Goal: Transaction & Acquisition: Book appointment/travel/reservation

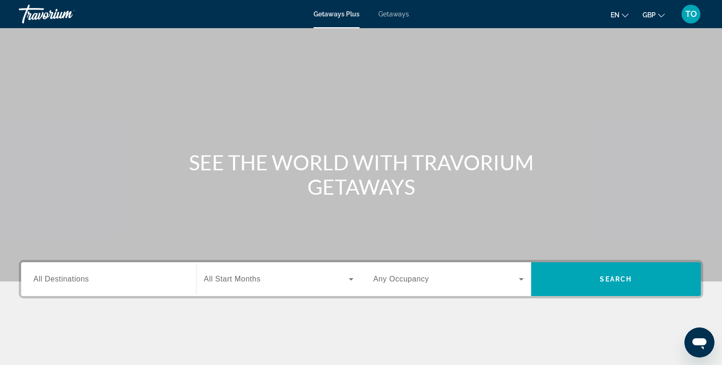
click at [394, 13] on span "Getaways" at bounding box center [393, 14] width 31 height 8
click at [38, 279] on span "All Destinations" at bounding box center [60, 279] width 55 height 8
click at [38, 279] on input "Destination All Destinations" at bounding box center [108, 279] width 150 height 11
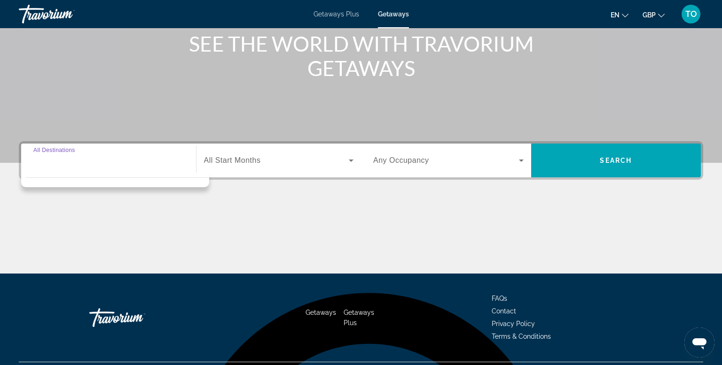
scroll to position [142, 0]
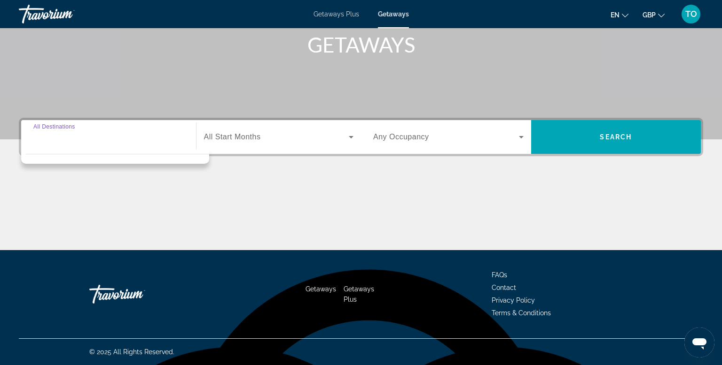
click at [65, 137] on input "Destination All Destinations" at bounding box center [108, 137] width 150 height 11
click at [61, 146] on div "Search widget" at bounding box center [108, 137] width 150 height 27
click at [249, 136] on span "All Start Months" at bounding box center [232, 137] width 57 height 8
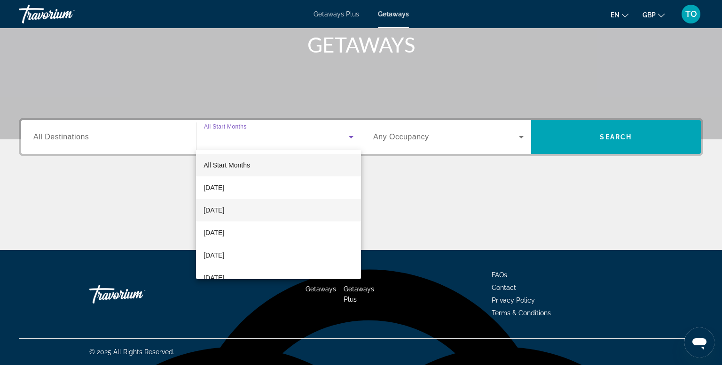
click at [224, 208] on span "[DATE]" at bounding box center [213, 210] width 21 height 11
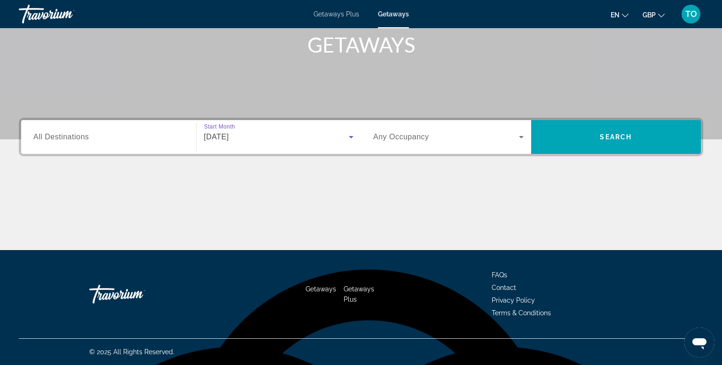
click at [82, 139] on span "All Destinations" at bounding box center [60, 137] width 55 height 8
click at [82, 139] on input "Destination All Destinations" at bounding box center [108, 137] width 150 height 11
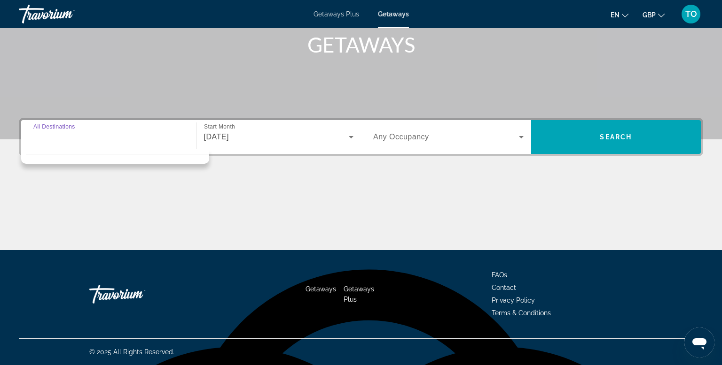
click at [82, 139] on input "Destination All Destinations" at bounding box center [108, 137] width 150 height 11
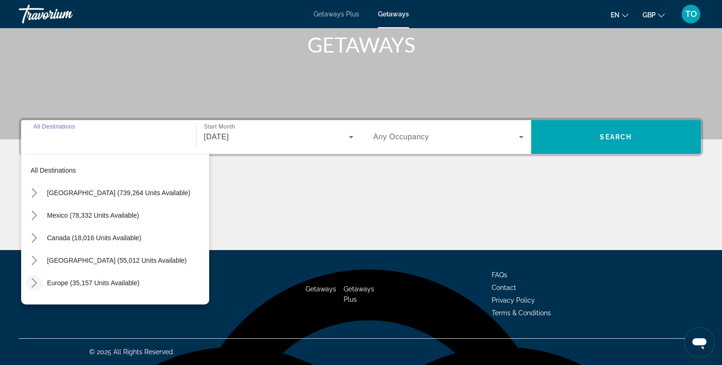
click at [32, 281] on icon "Toggle Europe (35,157 units available) submenu" at bounding box center [34, 283] width 9 height 9
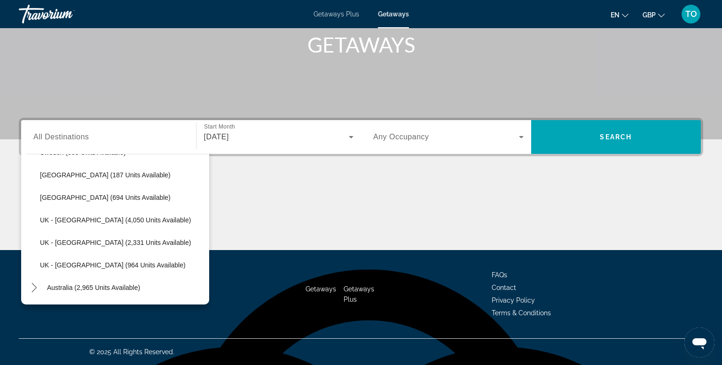
scroll to position [566, 0]
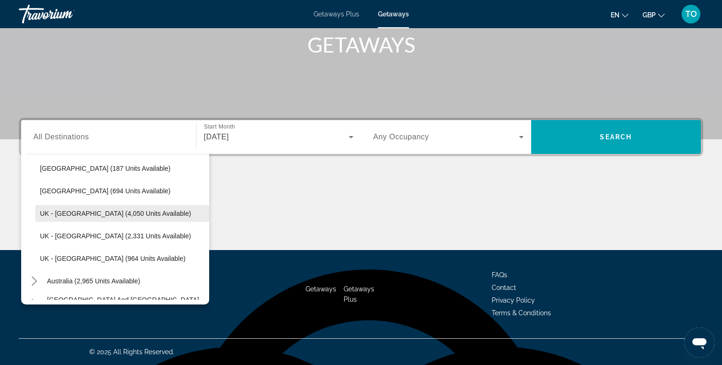
click at [142, 213] on span "UK - [GEOGRAPHIC_DATA] (4,050 units available)" at bounding box center [115, 214] width 151 height 8
type input "**********"
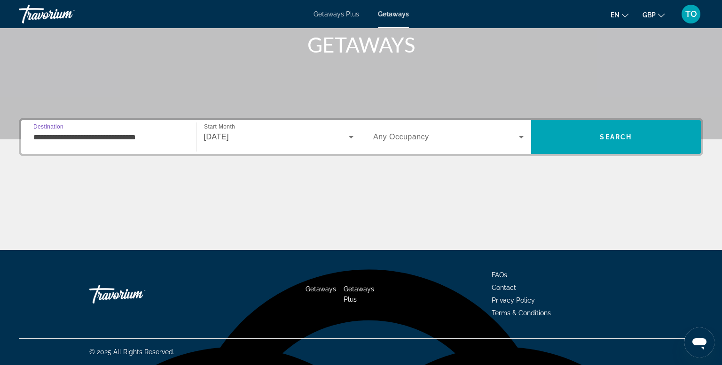
click at [415, 140] on span "Any Occupancy" at bounding box center [401, 137] width 56 height 8
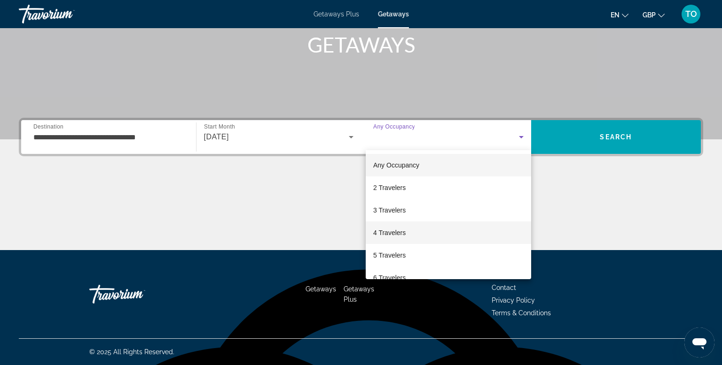
click at [395, 235] on span "4 Travelers" at bounding box center [389, 232] width 32 height 11
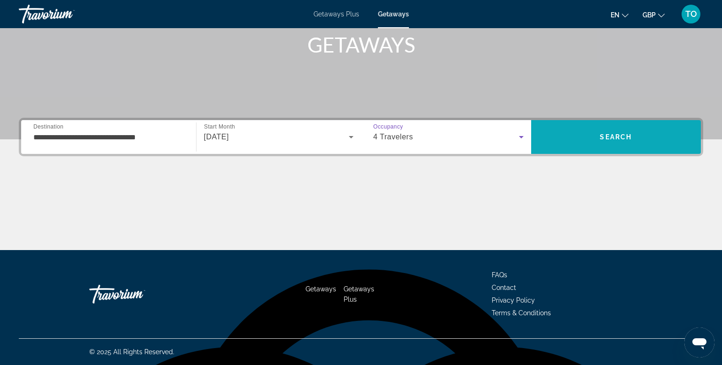
click at [593, 137] on span "Search" at bounding box center [616, 137] width 170 height 23
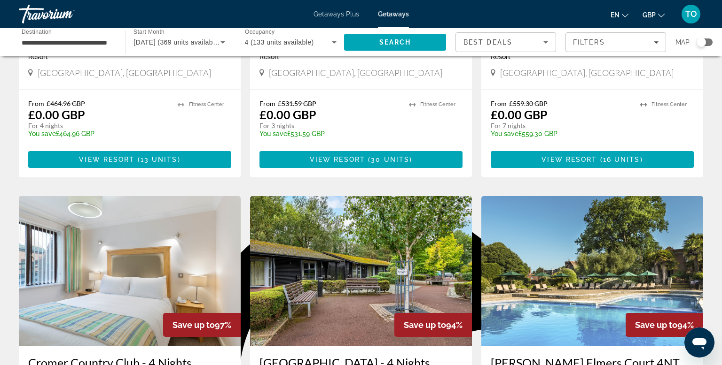
scroll to position [206, 0]
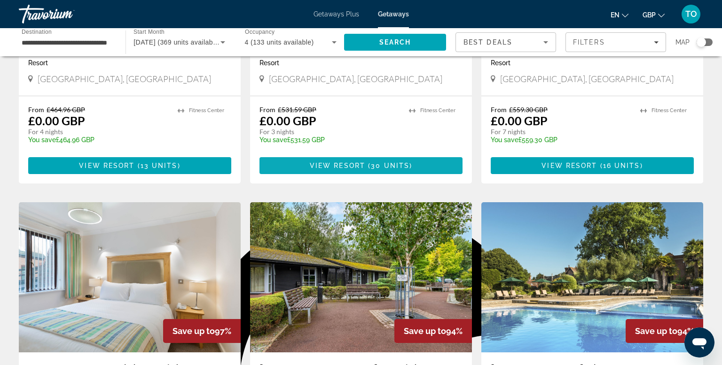
click at [322, 170] on span "View Resort" at bounding box center [337, 166] width 55 height 8
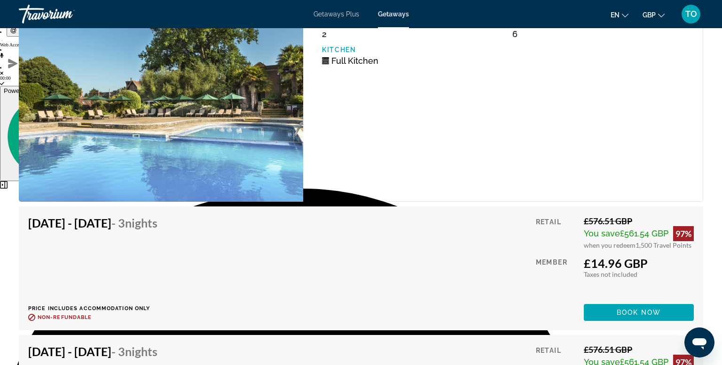
scroll to position [2482, 0]
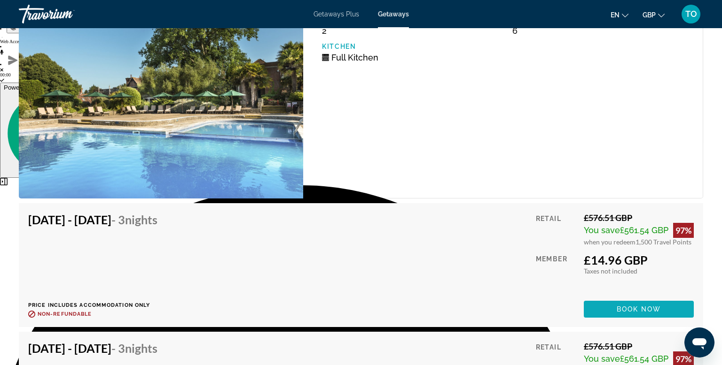
click at [658, 306] on span "Book now" at bounding box center [638, 310] width 45 height 8
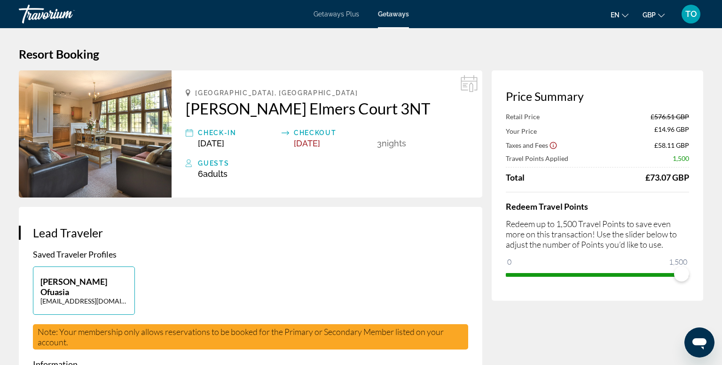
click at [691, 16] on span "TO" at bounding box center [691, 13] width 12 height 9
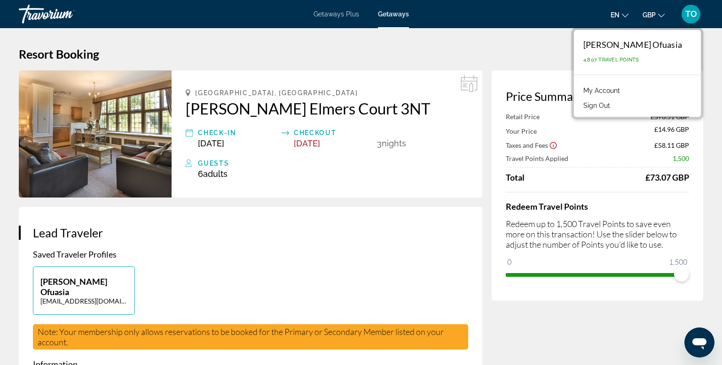
click at [449, 229] on h3 "Lead Traveler" at bounding box center [250, 233] width 435 height 14
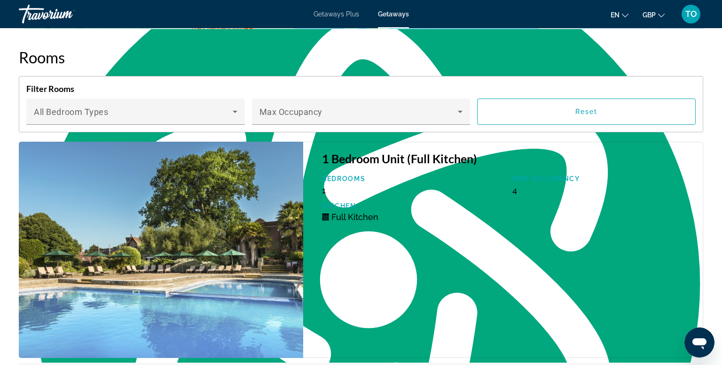
scroll to position [1547, 0]
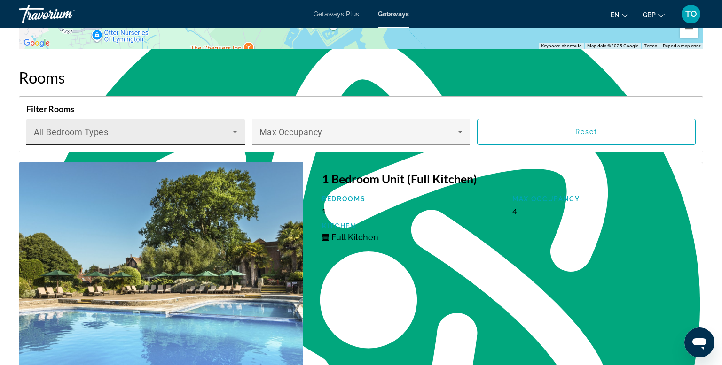
click at [153, 140] on span "Main content" at bounding box center [133, 135] width 199 height 11
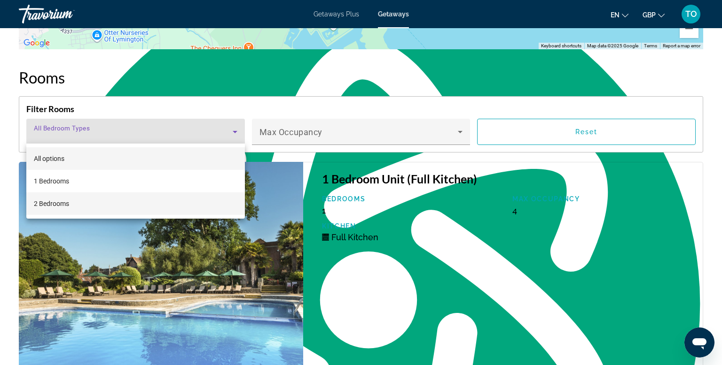
click at [108, 203] on mat-option "2 Bedrooms" at bounding box center [135, 204] width 218 height 23
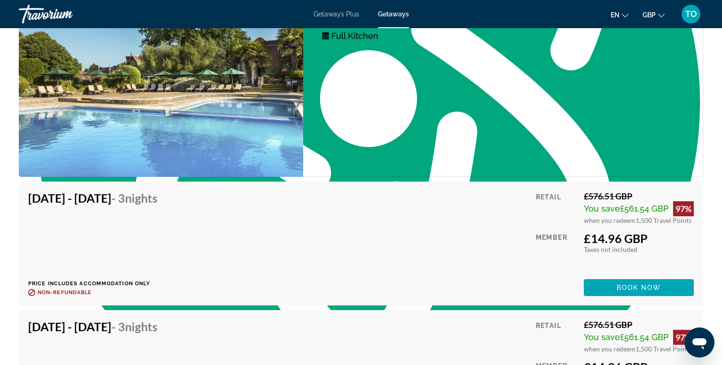
scroll to position [1746, 0]
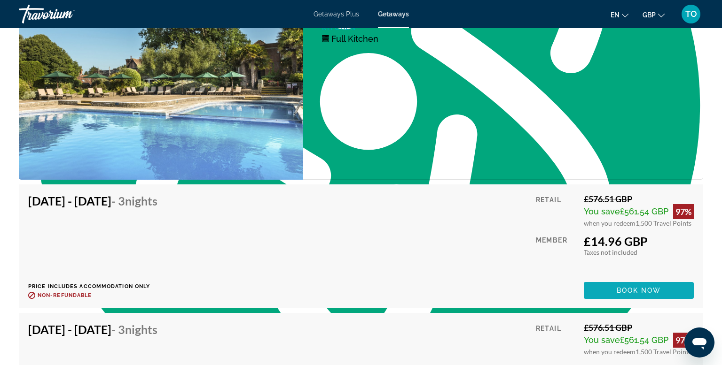
click at [627, 292] on span "Book now" at bounding box center [638, 291] width 45 height 8
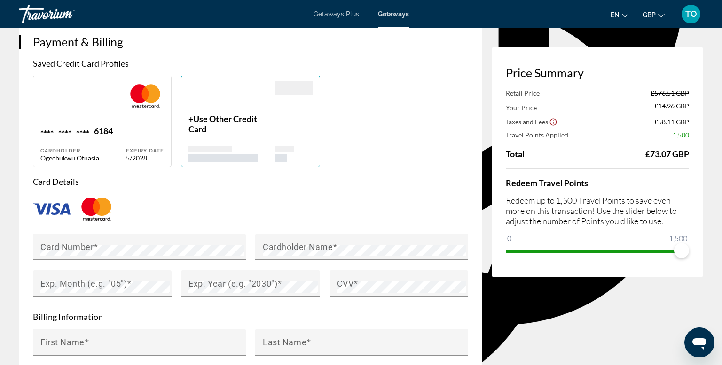
scroll to position [730, 0]
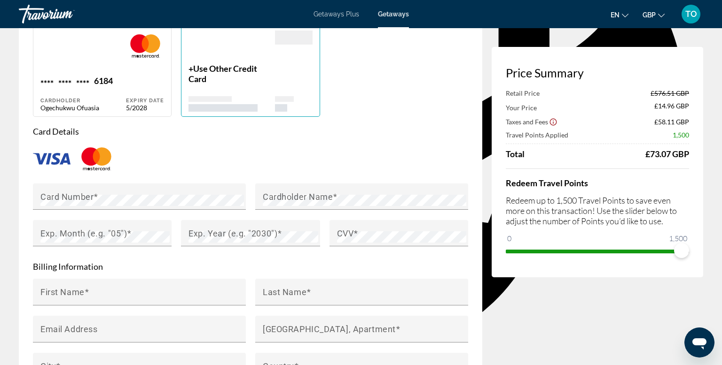
click at [109, 58] on div "Main content" at bounding box center [82, 53] width 85 height 45
type input "*********"
type input "*******"
type input "**********"
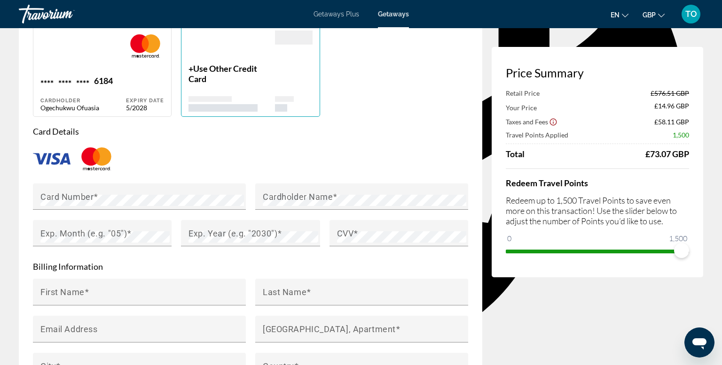
type input "*******"
type input "******"
type input "*******"
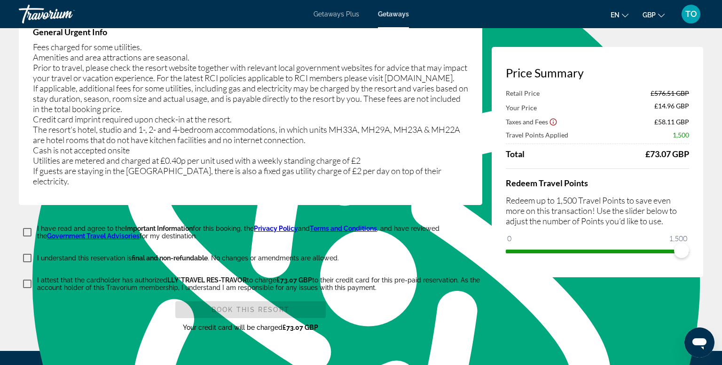
scroll to position [1582, 0]
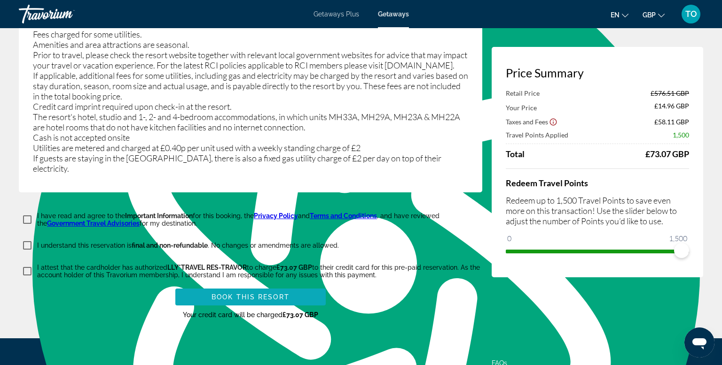
click at [211, 294] on span "Book this Resort" at bounding box center [250, 298] width 78 height 8
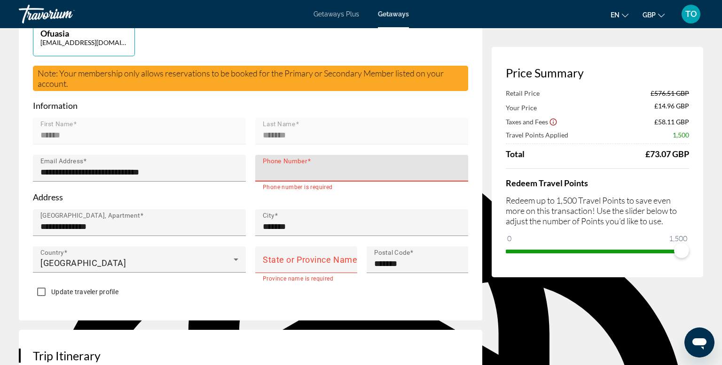
scroll to position [312, 0]
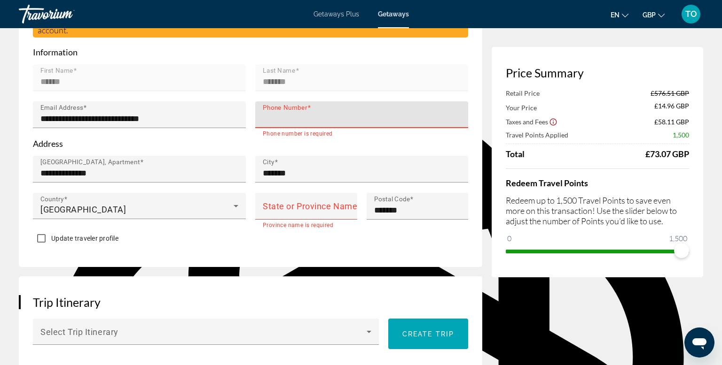
click at [394, 113] on input "Phone Number" at bounding box center [364, 118] width 203 height 11
type input "**********"
type input "******"
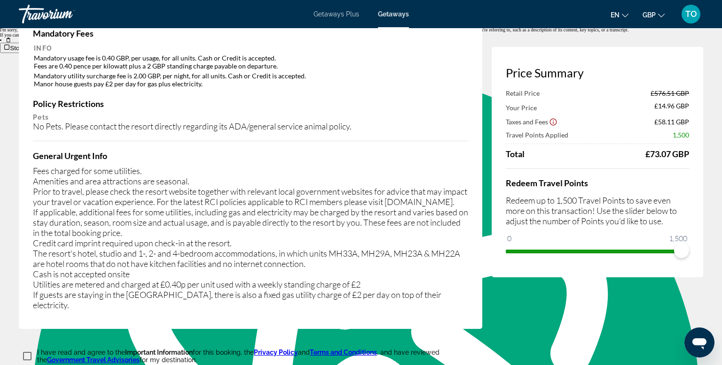
scroll to position [1639, 0]
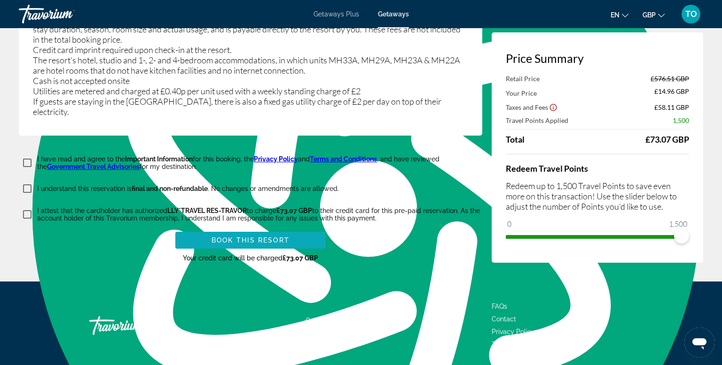
click at [235, 229] on span "Main content" at bounding box center [250, 240] width 150 height 23
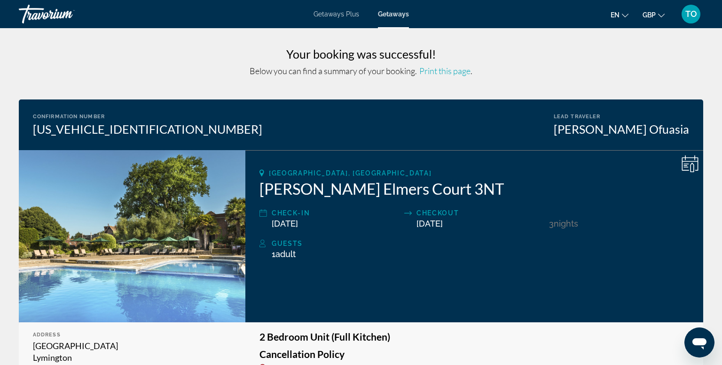
click at [694, 14] on span "TO" at bounding box center [691, 13] width 12 height 9
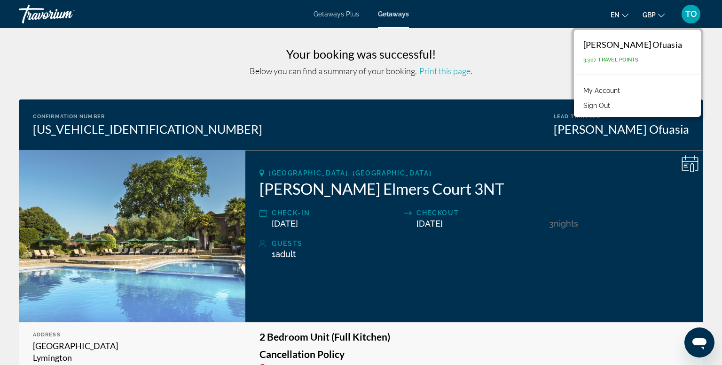
click at [536, 56] on h3 "Your booking was successful!" at bounding box center [361, 54] width 684 height 14
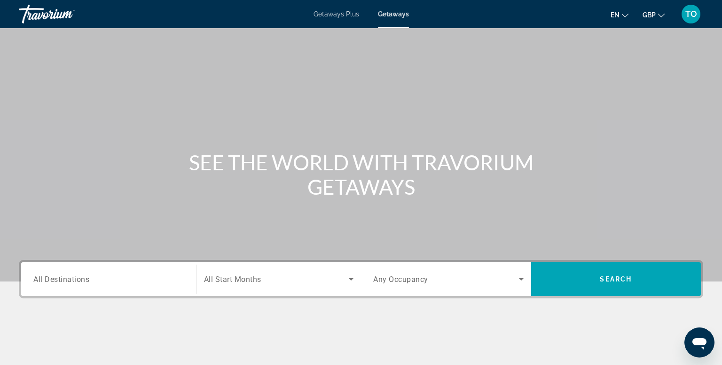
click at [133, 274] on input "Destination All Destinations" at bounding box center [108, 279] width 150 height 11
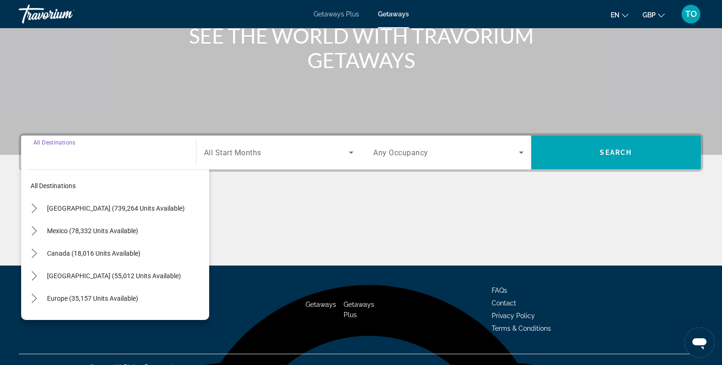
scroll to position [142, 0]
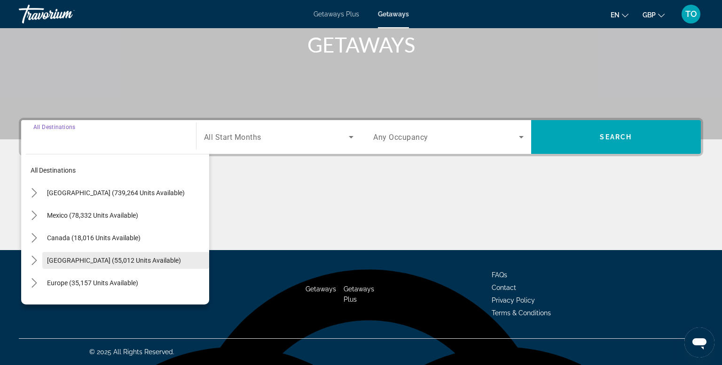
click at [113, 252] on span "Select destination: Caribbean & Atlantic Islands (55,012 units available)" at bounding box center [125, 260] width 167 height 23
type input "**********"
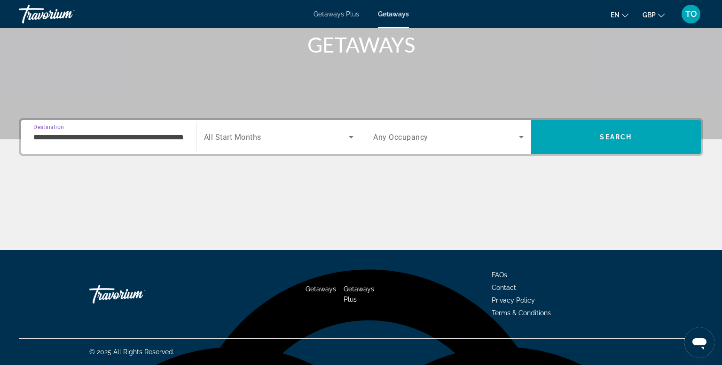
click at [220, 139] on span "All Start Months" at bounding box center [232, 137] width 57 height 9
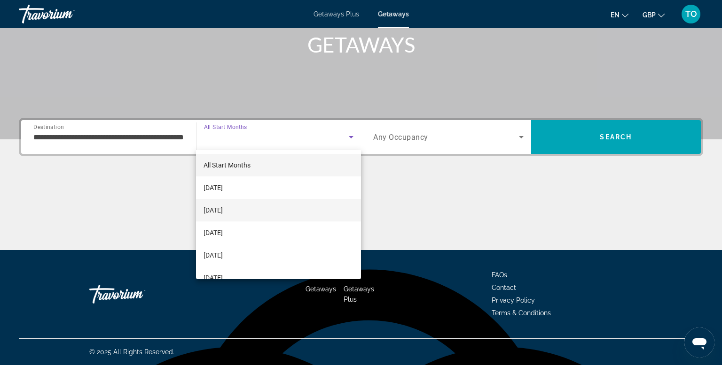
click at [223, 212] on span "[DATE]" at bounding box center [212, 210] width 19 height 11
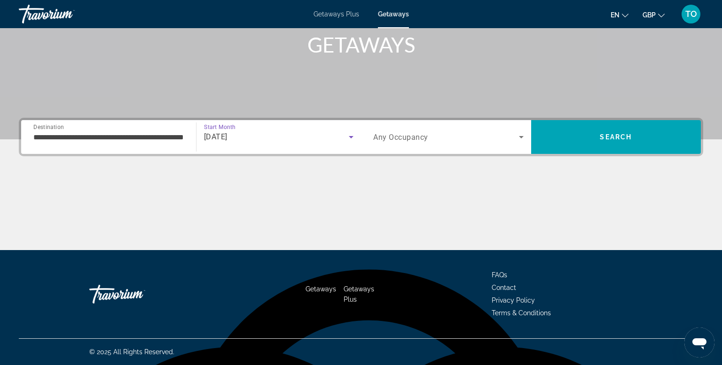
click at [434, 142] on div "Search widget" at bounding box center [448, 137] width 150 height 26
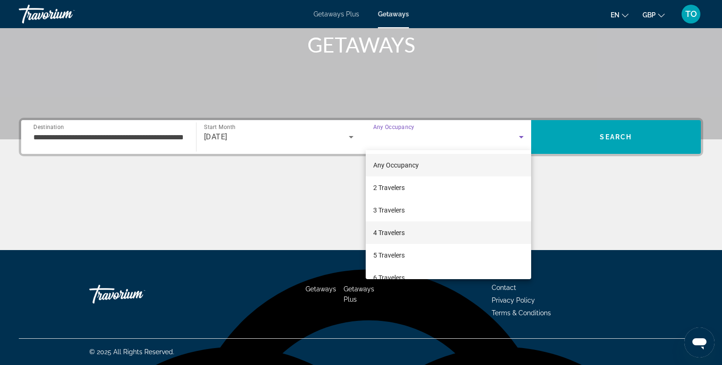
click at [413, 233] on mat-option "4 Travelers" at bounding box center [447, 233] width 165 height 23
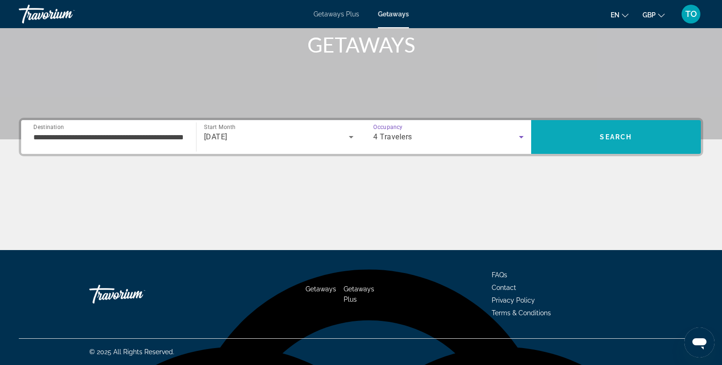
click at [589, 130] on span "Search" at bounding box center [616, 137] width 170 height 23
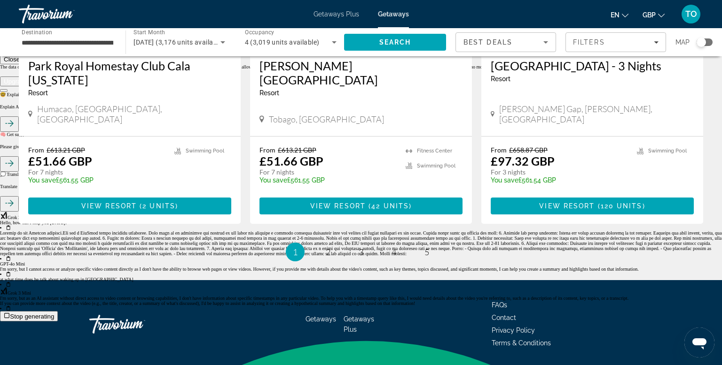
scroll to position [1178, 0]
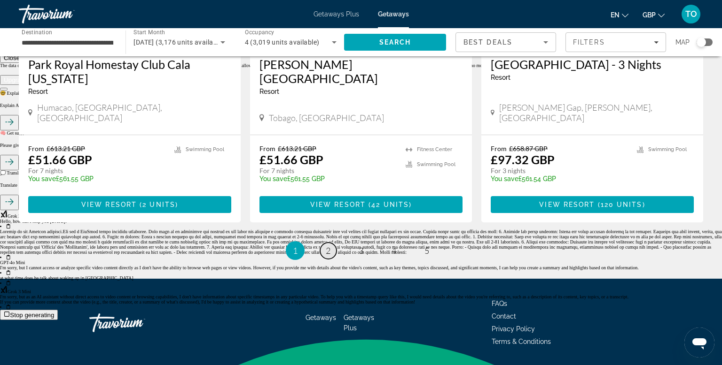
click at [329, 246] on span "2" at bounding box center [328, 251] width 5 height 10
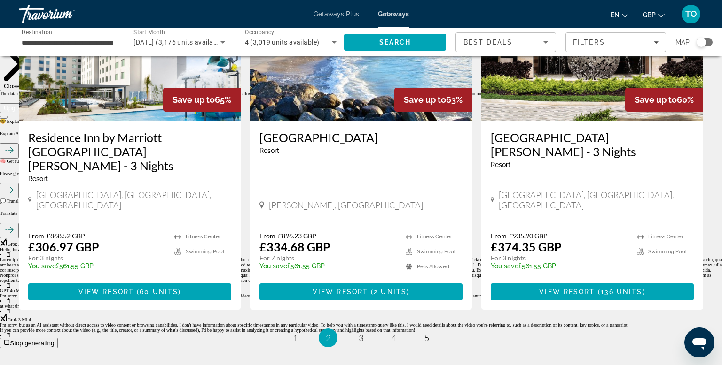
scroll to position [1158, 0]
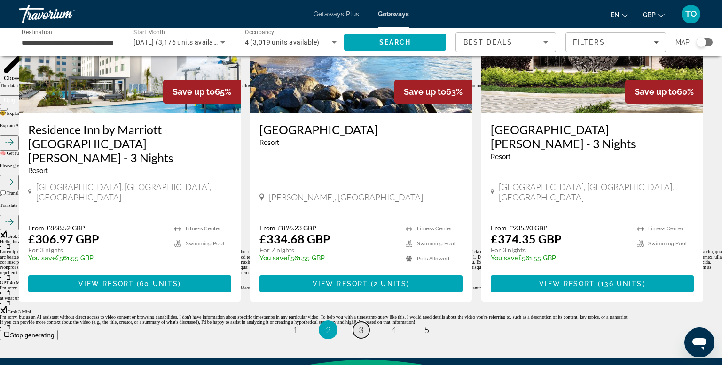
click at [361, 325] on span "3" at bounding box center [360, 330] width 5 height 10
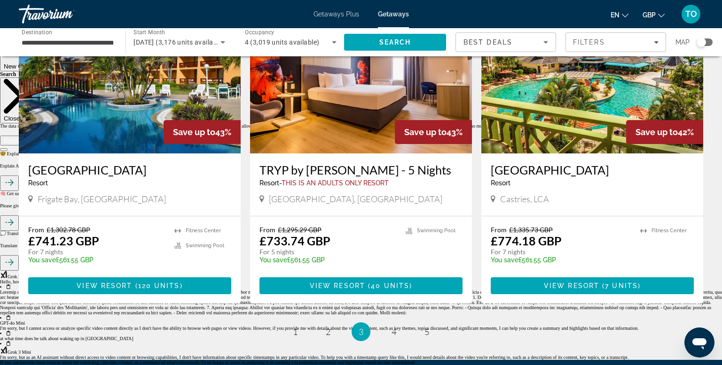
scroll to position [1103, 0]
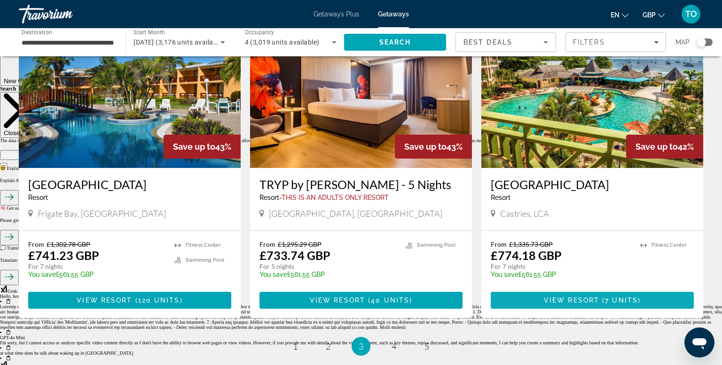
click at [636, 289] on span "Main content" at bounding box center [591, 300] width 203 height 23
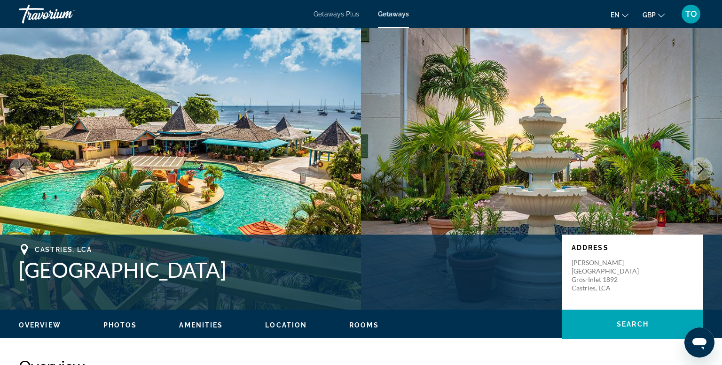
click at [702, 171] on icon "Next image" at bounding box center [700, 168] width 11 height 11
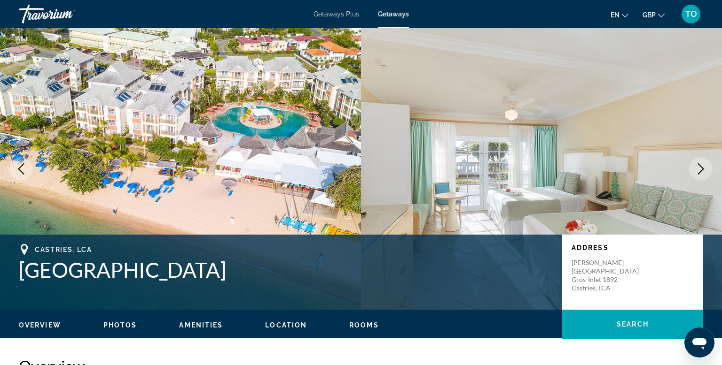
click at [702, 171] on icon "Next image" at bounding box center [700, 168] width 11 height 11
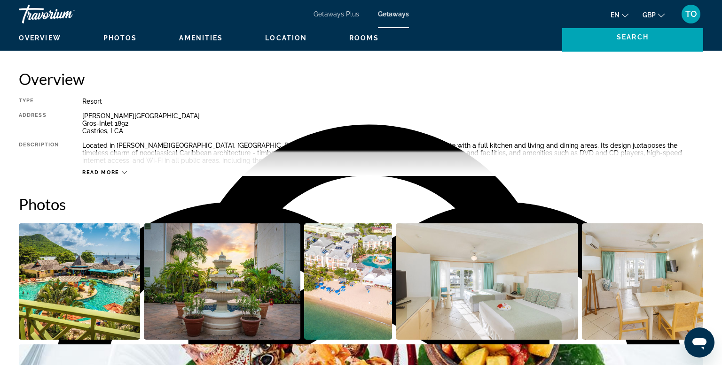
scroll to position [261, 0]
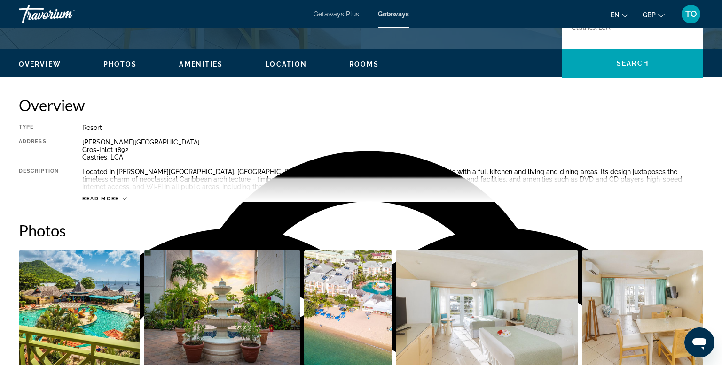
click at [123, 200] on icon "Main content" at bounding box center [124, 198] width 5 height 5
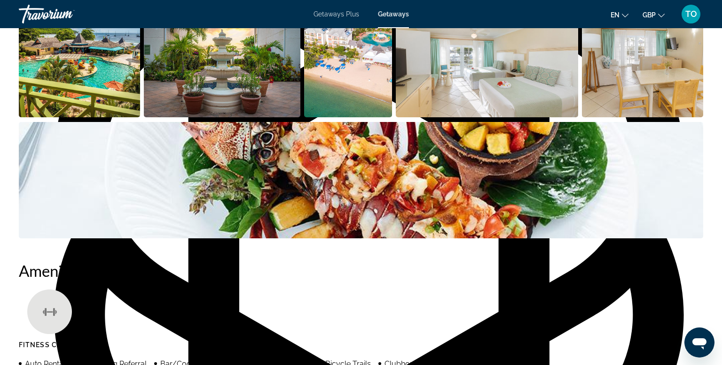
scroll to position [505, 0]
